Goal: Task Accomplishment & Management: Manage account settings

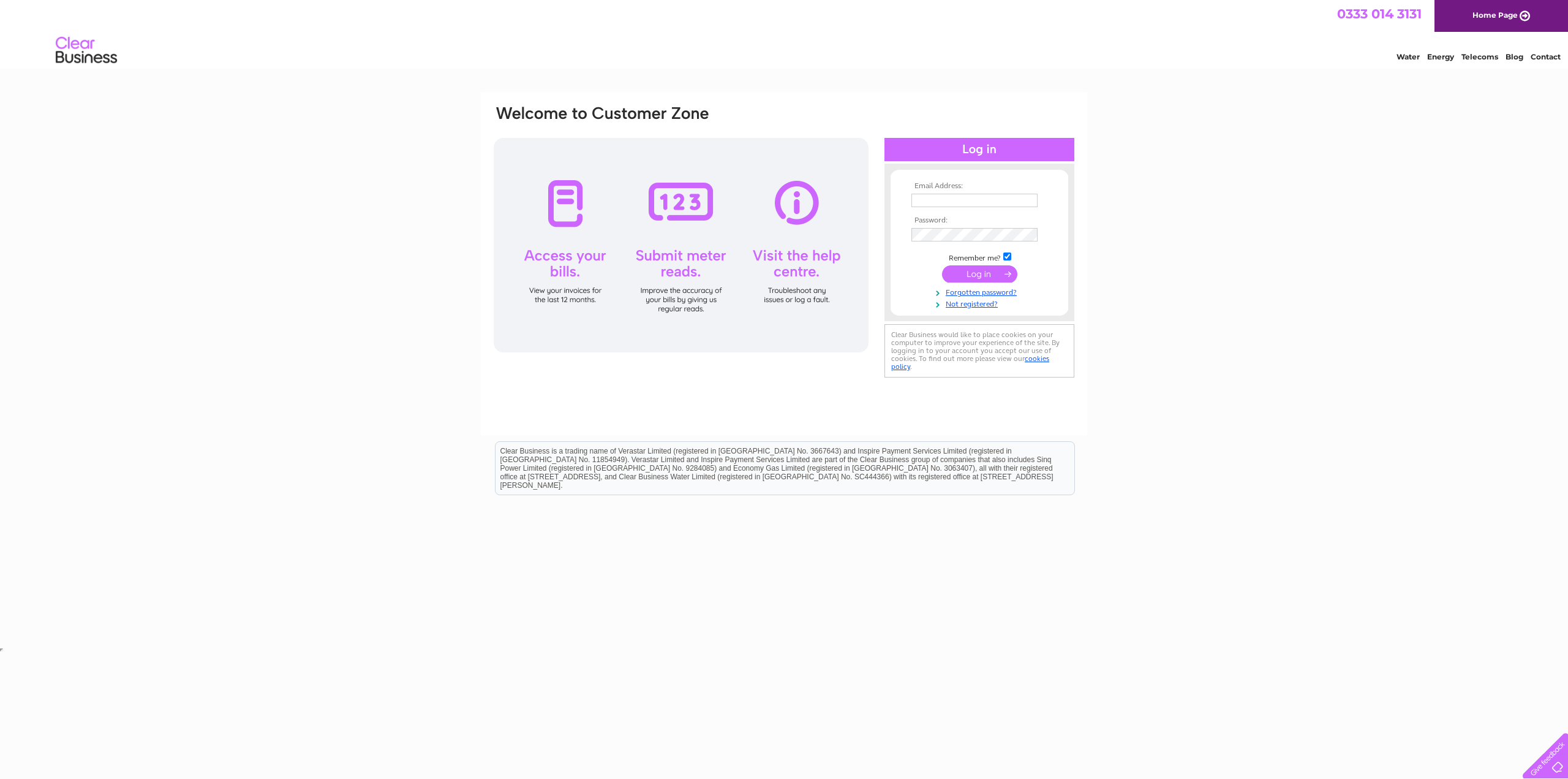
type input "len@crossstreetmotors.co.uk"
click at [981, 272] on input "submit" at bounding box center [980, 274] width 75 height 17
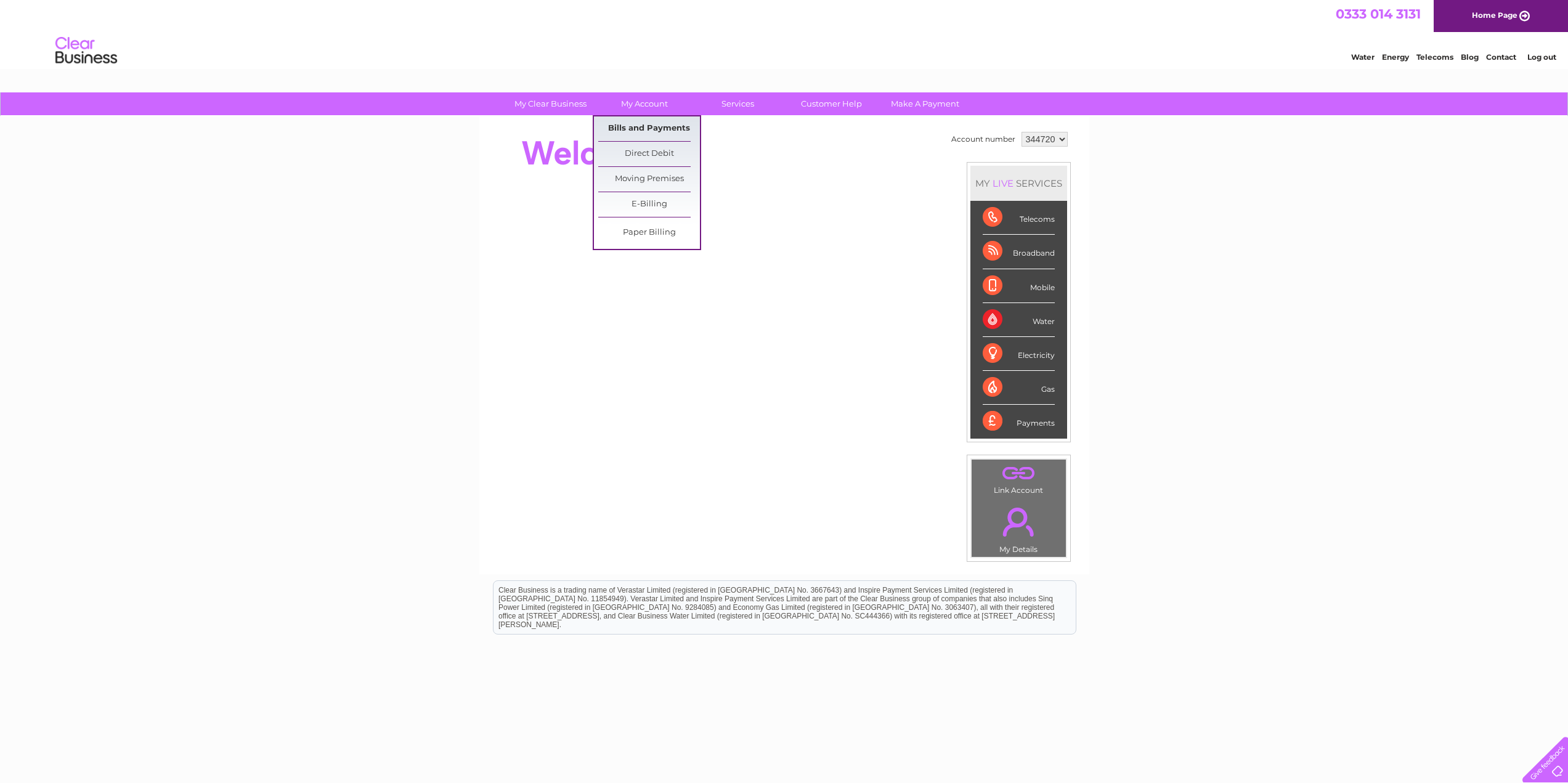
click at [635, 125] on link "Bills and Payments" at bounding box center [649, 128] width 102 height 25
click at [642, 130] on link "Bills and Payments" at bounding box center [649, 128] width 102 height 25
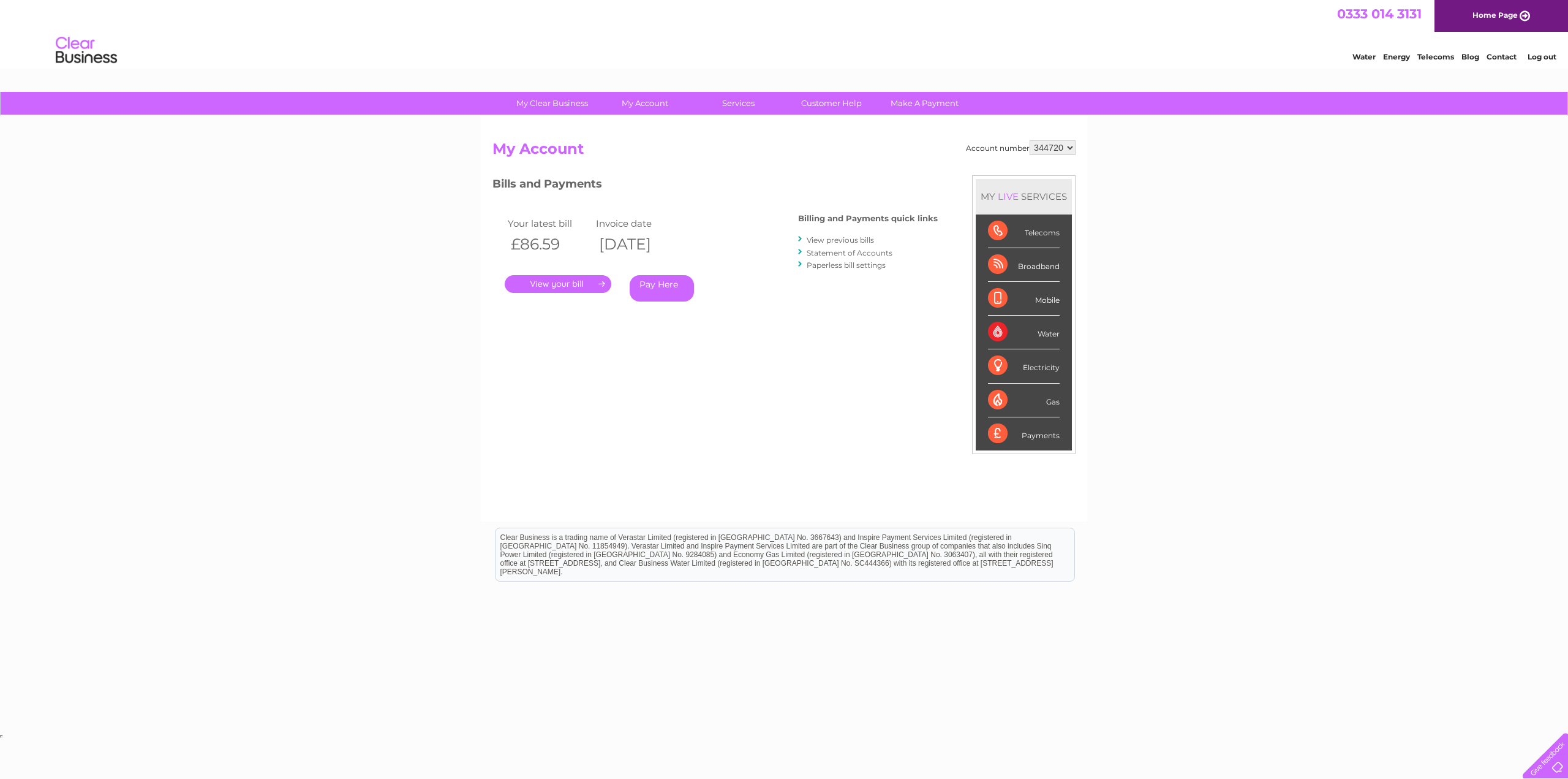
click at [1020, 435] on div "Payments" at bounding box center [1024, 434] width 72 height 33
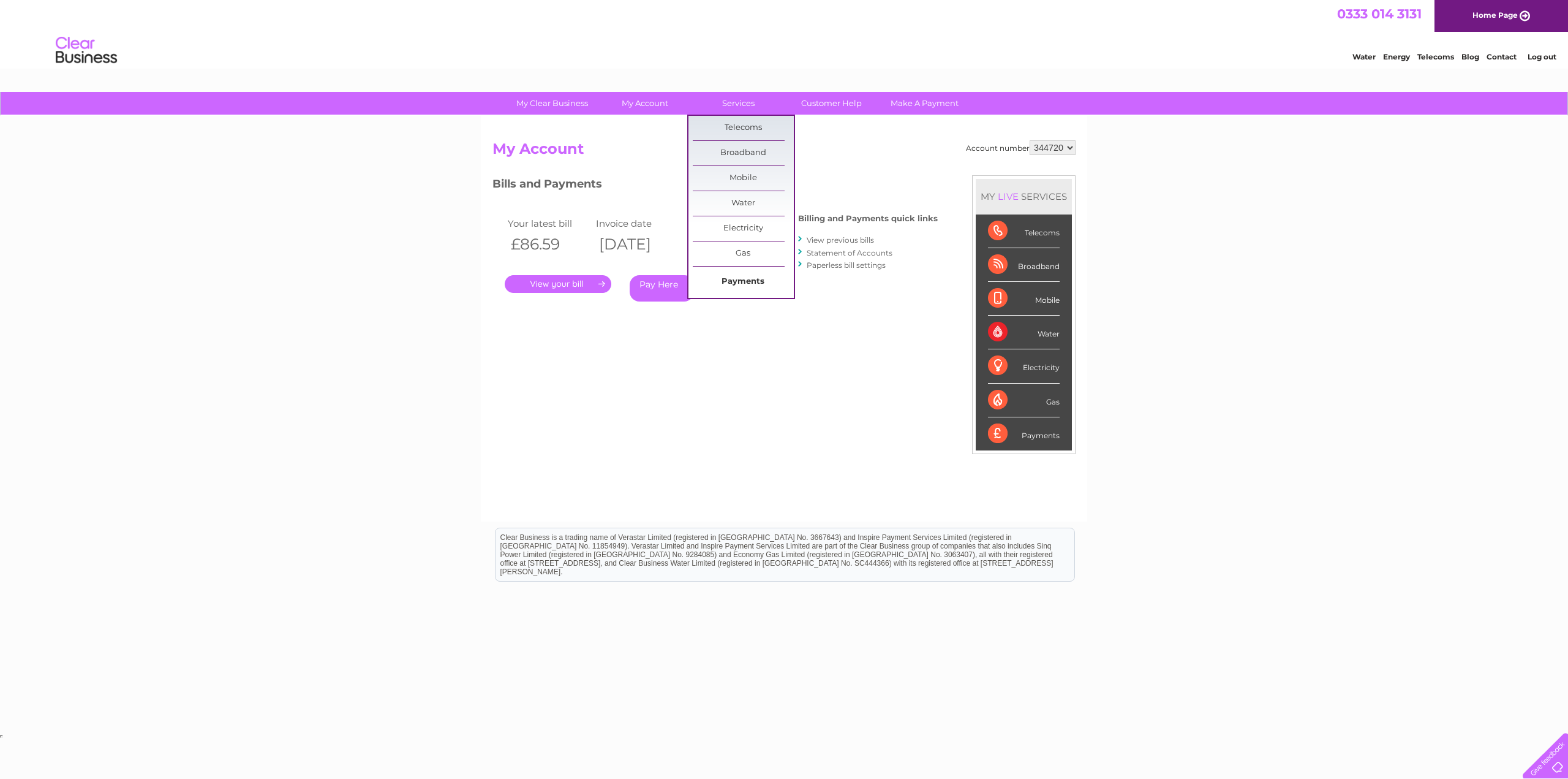
click at [746, 281] on link "Payments" at bounding box center [743, 281] width 101 height 25
